Goal: Task Accomplishment & Management: Use online tool/utility

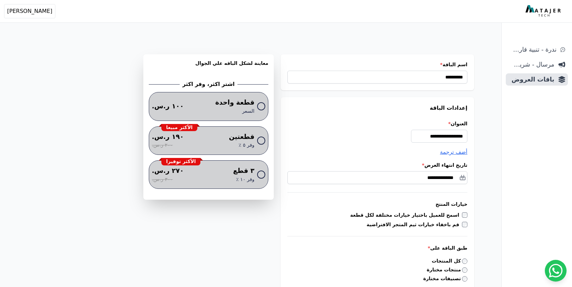
select select "*********"
type input "*******"
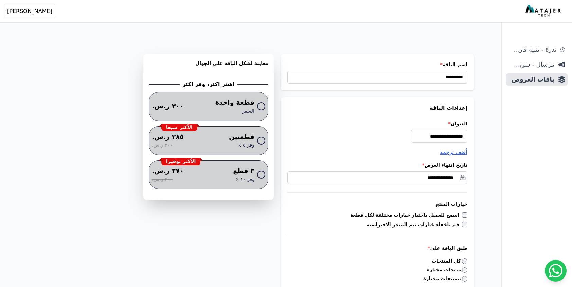
type input "*******"
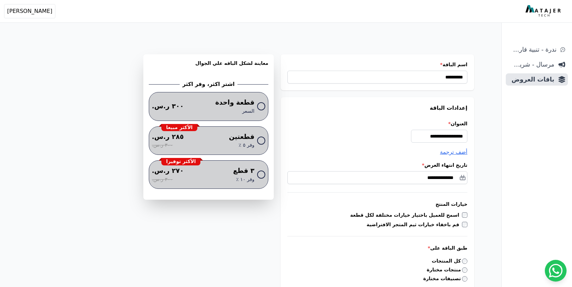
type input "*******"
